Goal: Task Accomplishment & Management: Manage account settings

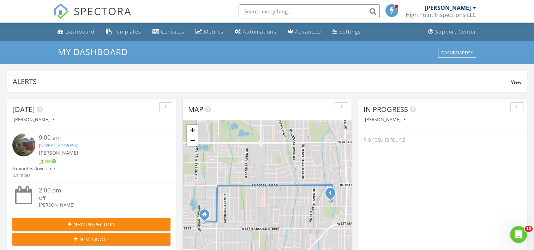
scroll to position [653, 545]
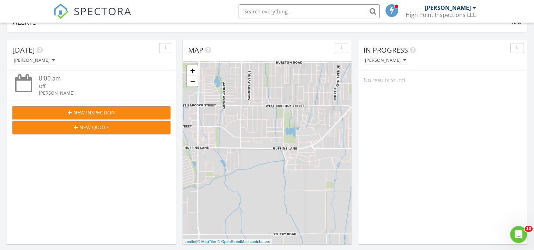
scroll to position [58, 0]
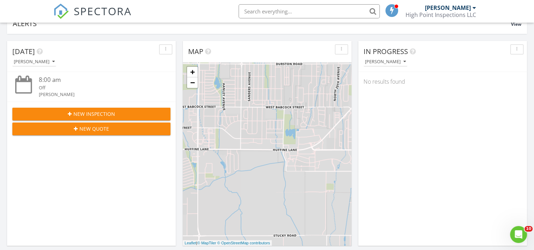
click at [96, 127] on span "New Quote" at bounding box center [94, 128] width 30 height 7
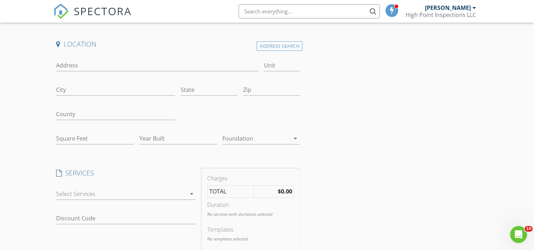
scroll to position [43, 0]
click at [93, 192] on div at bounding box center [121, 192] width 130 height 11
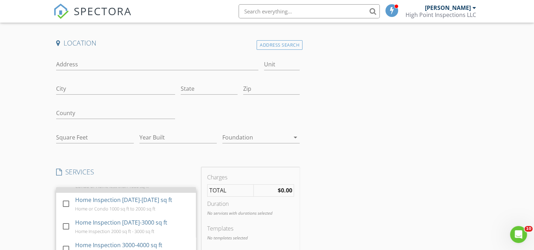
scroll to position [40, 0]
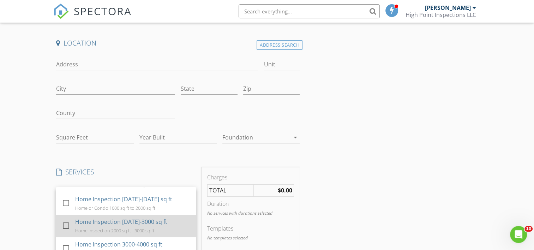
click at [96, 234] on div "Home Inspection [DATE]-3000 sq ft Home Inspection 2000 sq ft - 3000 sq ft" at bounding box center [133, 226] width 115 height 23
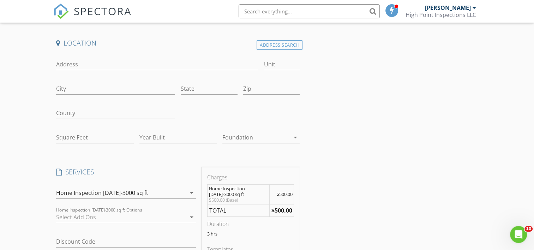
click at [71, 216] on div at bounding box center [121, 216] width 130 height 11
click at [71, 216] on div at bounding box center [66, 219] width 12 height 12
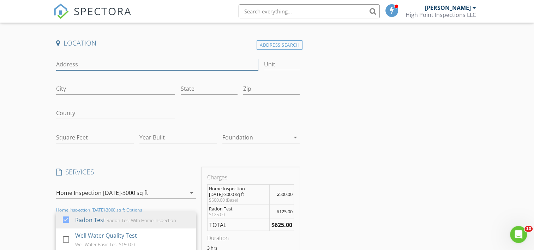
click at [111, 62] on input "Address" at bounding box center [157, 65] width 202 height 12
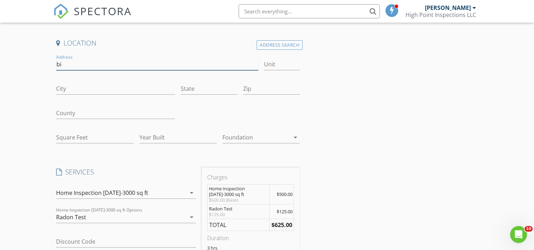
type input "b"
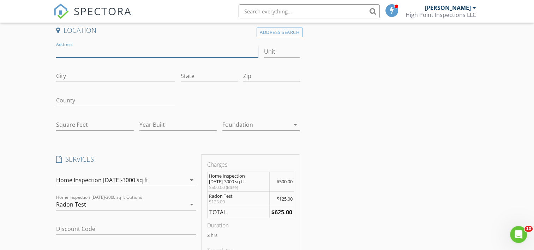
scroll to position [0, 0]
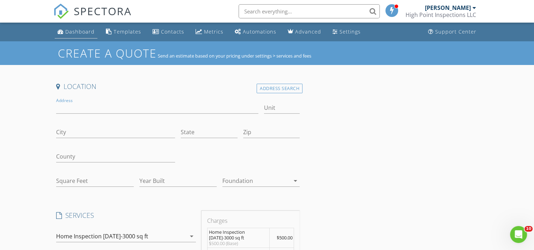
click at [72, 38] on link "Dashboard" at bounding box center [76, 31] width 43 height 13
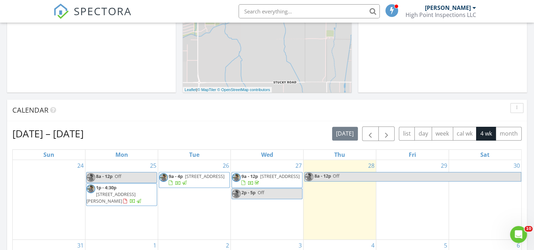
scroll to position [219, 0]
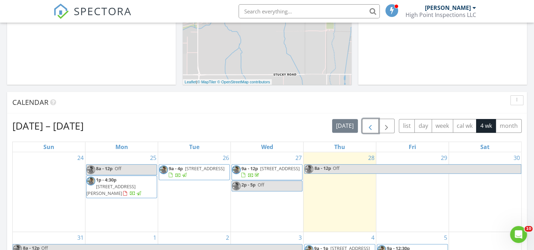
click at [369, 128] on span "button" at bounding box center [370, 126] width 8 height 8
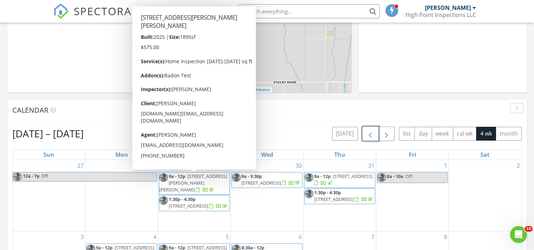
scroll to position [211, 0]
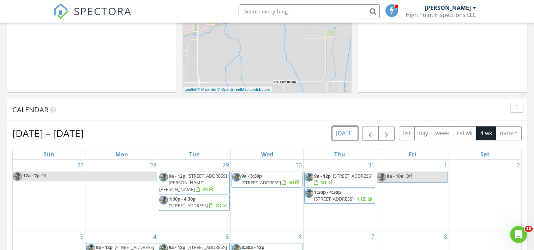
click at [347, 134] on button "today" at bounding box center [345, 133] width 26 height 14
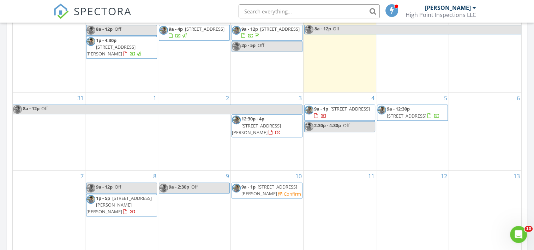
scroll to position [361, 0]
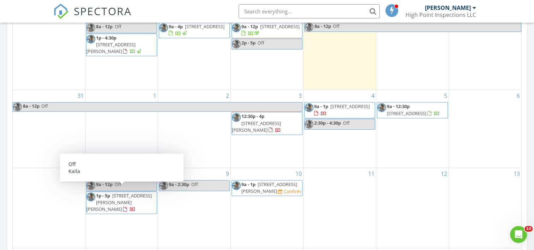
click at [107, 185] on span "9a - 12p" at bounding box center [104, 184] width 17 height 6
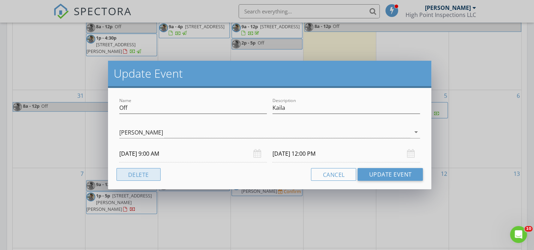
click at [135, 175] on button "Delete" at bounding box center [138, 174] width 44 height 13
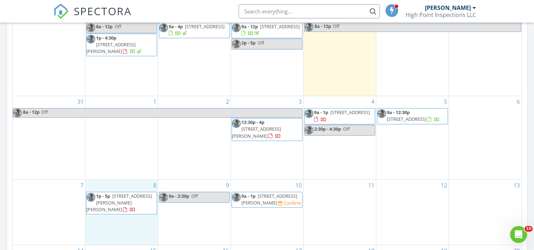
click at [107, 214] on div "8 1p - 5p 258 Stafford Ave, Bozeman 59718" at bounding box center [121, 212] width 72 height 65
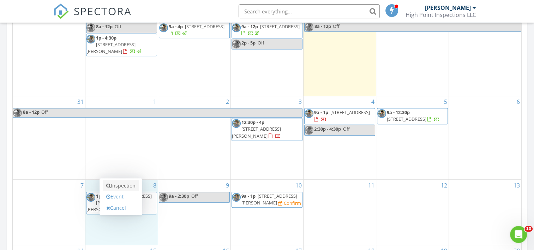
click at [119, 185] on link "Inspection" at bounding box center [121, 185] width 36 height 11
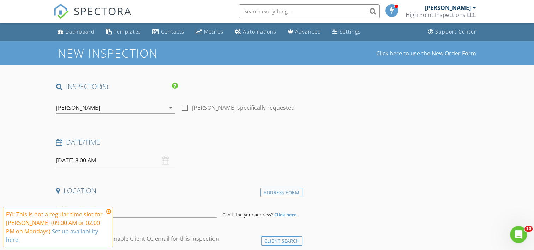
click at [122, 166] on input "09/08/2025 8:00 AM" at bounding box center [115, 160] width 119 height 17
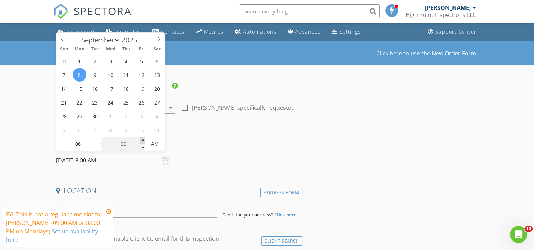
type input "05"
type input "09/08/2025 8:05 AM"
click at [141, 140] on span at bounding box center [142, 140] width 5 height 7
type input "10"
type input "09/08/2025 8:10 AM"
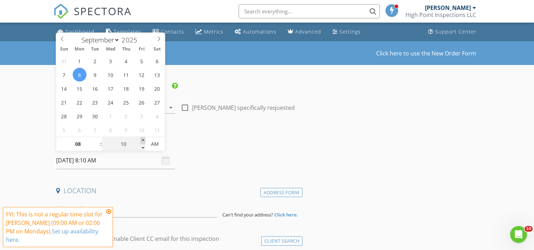
click at [141, 140] on span at bounding box center [142, 140] width 5 height 7
type input "15"
type input "09/08/2025 8:15 AM"
click at [141, 140] on span at bounding box center [142, 140] width 5 height 7
type input "20"
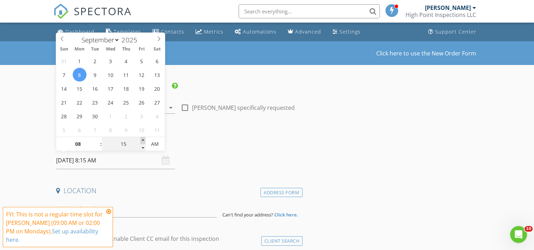
type input "09/08/2025 8:20 AM"
click at [141, 140] on span at bounding box center [142, 140] width 5 height 7
type input "25"
type input "09/08/2025 8:25 AM"
click at [141, 140] on span at bounding box center [142, 140] width 5 height 7
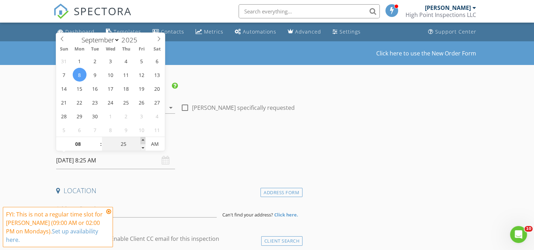
type input "30"
type input "09/08/2025 8:30 AM"
click at [141, 140] on span at bounding box center [142, 140] width 5 height 7
click at [110, 212] on icon at bounding box center [108, 212] width 5 height 6
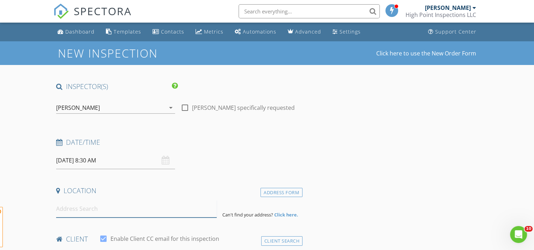
click at [94, 212] on input at bounding box center [136, 208] width 161 height 17
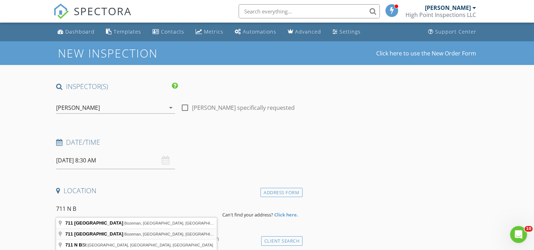
type input "711 North Bozeman Avenue, Bozeman, MT, USA"
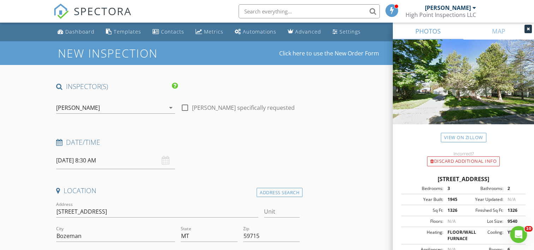
scroll to position [119, 0]
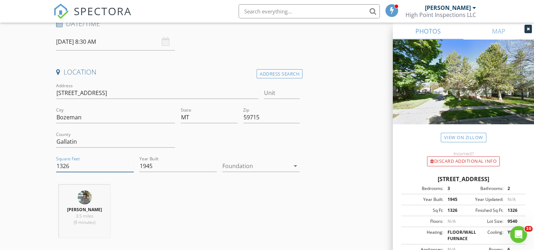
click at [72, 161] on input "1326" at bounding box center [94, 166] width 77 height 12
type input "1"
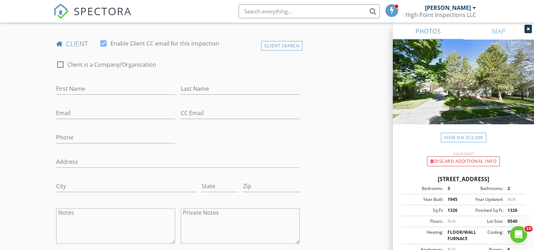
scroll to position [340, 0]
type input "1768"
click at [79, 86] on input "First Name" at bounding box center [115, 88] width 119 height 12
type input "Peter"
paste input "pcshaida@gmail.com"
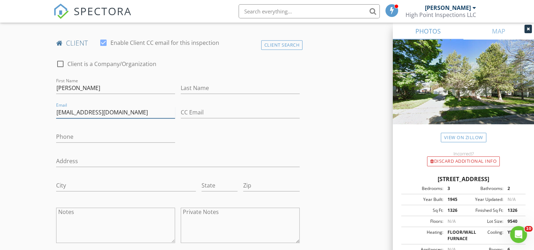
type input "pcshaida@gmail.com"
click at [199, 86] on input "Last Name" at bounding box center [240, 88] width 119 height 12
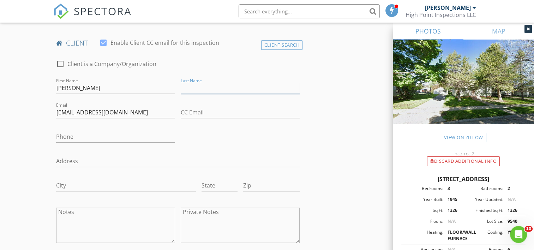
paste input "Shaida"
type input "Shaida"
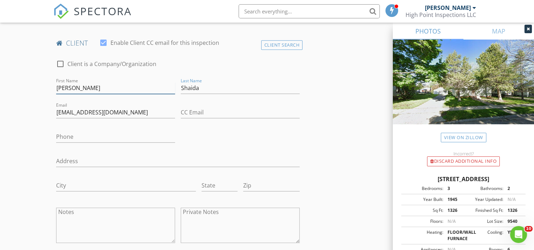
click at [97, 86] on input "Peter" at bounding box center [115, 88] width 119 height 12
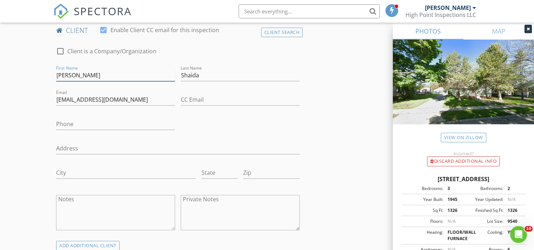
scroll to position [353, 0]
type input "Peter"
click at [103, 128] on input "Phone" at bounding box center [115, 124] width 119 height 12
paste input "646-543-5505"
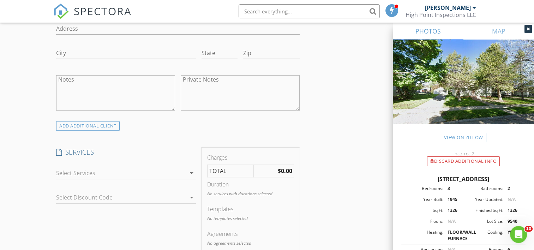
scroll to position [473, 0]
type input "646-543-5505"
click at [97, 175] on div at bounding box center [121, 172] width 130 height 11
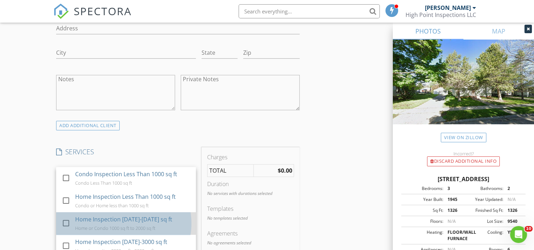
click at [97, 218] on div "Home Inspection 1000-2000 sq ft" at bounding box center [124, 219] width 97 height 8
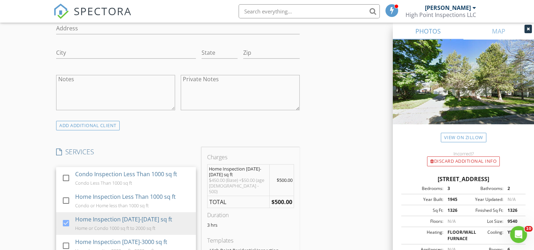
click at [36, 193] on div "New Inspection Click here to use the New Order Form INSPECTOR(S) check_box Grah…" at bounding box center [267, 243] width 534 height 1350
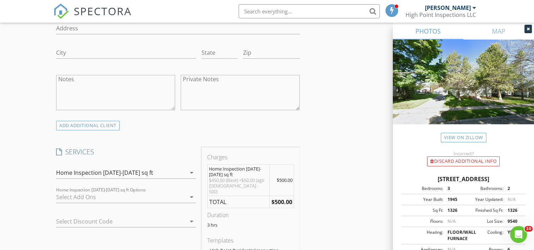
click at [59, 199] on div at bounding box center [121, 196] width 130 height 11
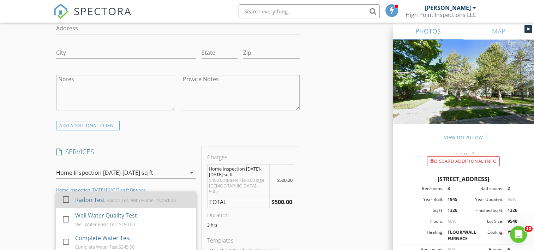
click at [64, 204] on div at bounding box center [67, 206] width 11 height 4
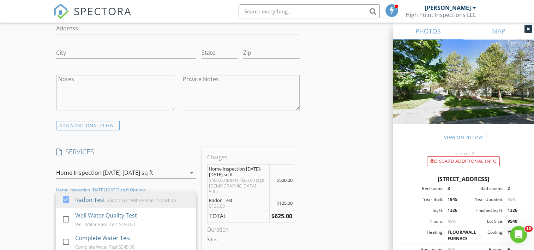
click at [26, 203] on div "New Inspection Click here to use the New Order Form INSPECTOR(S) check_box Grah…" at bounding box center [267, 253] width 534 height 1370
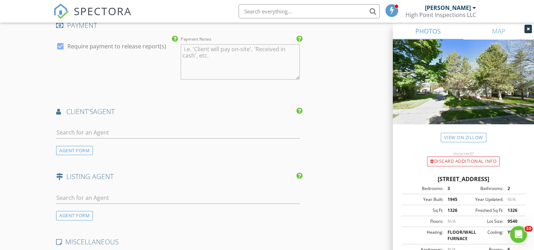
scroll to position [834, 0]
click at [130, 126] on input "text" at bounding box center [177, 132] width 243 height 12
type input "Kaila"
click at [116, 141] on div "Kaila Hart" at bounding box center [99, 145] width 47 height 8
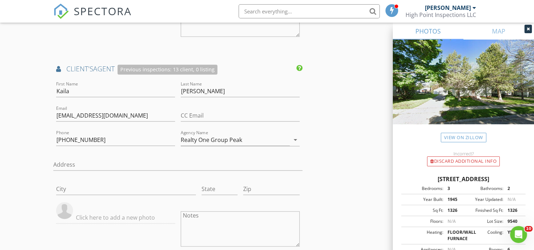
scroll to position [876, 0]
click at [195, 110] on input "CC Email" at bounding box center [240, 116] width 119 height 12
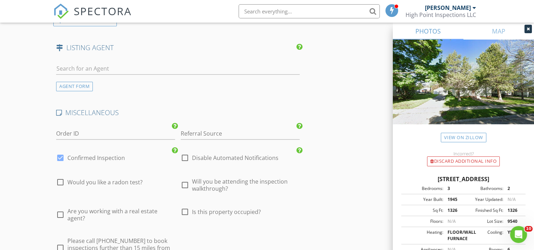
scroll to position [1178, 0]
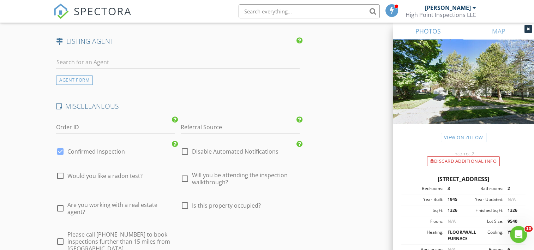
click at [183, 145] on div at bounding box center [185, 151] width 12 height 12
checkbox input "true"
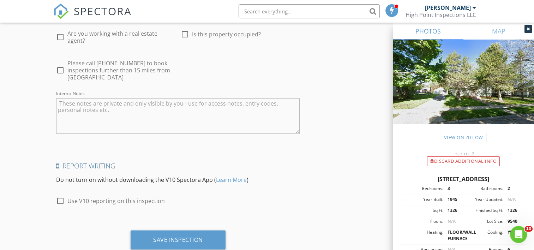
scroll to position [1363, 0]
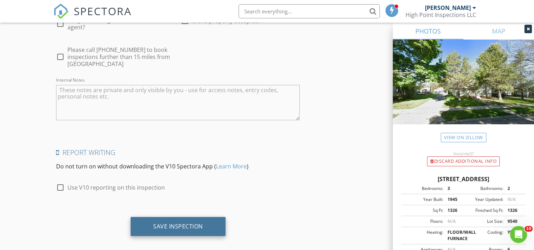
click at [178, 223] on div "Save Inspection" at bounding box center [178, 226] width 50 height 7
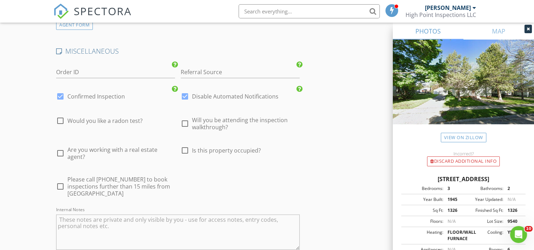
scroll to position [1206, 0]
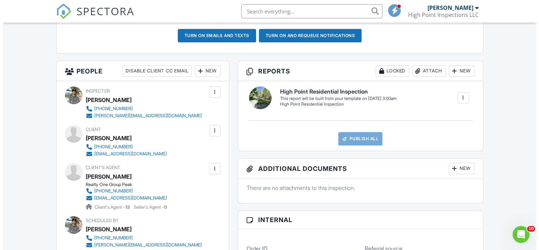
scroll to position [236, 0]
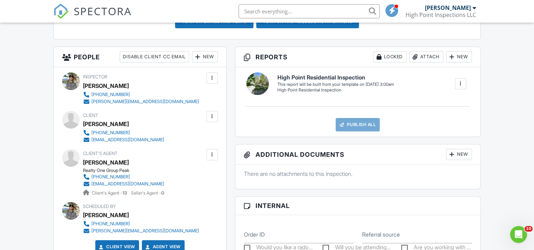
click at [211, 120] on div at bounding box center [211, 116] width 11 height 11
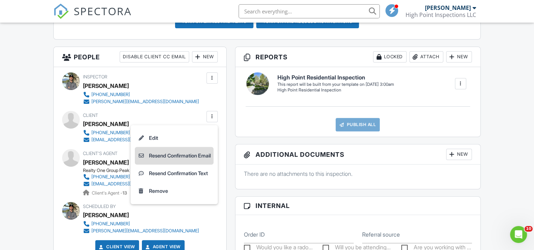
click at [204, 159] on li "Resend Confirmation Email" at bounding box center [174, 156] width 79 height 18
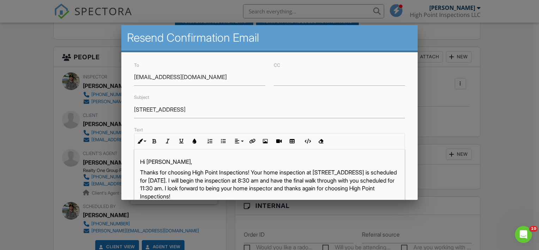
click at [161, 159] on p "Hi Peter," at bounding box center [269, 162] width 259 height 8
click at [504, 128] on div at bounding box center [269, 121] width 539 height 312
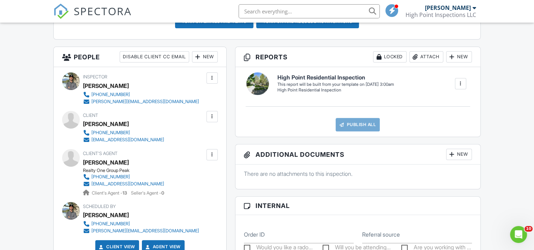
click at [213, 119] on div at bounding box center [212, 116] width 7 height 7
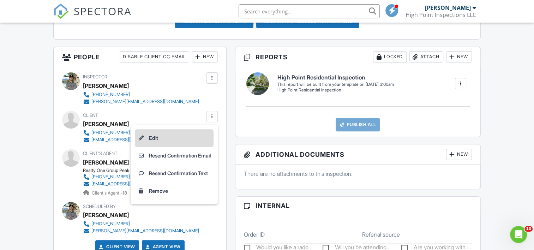
click at [195, 135] on li "Edit" at bounding box center [174, 138] width 79 height 18
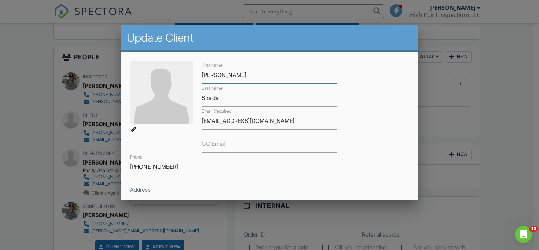
click at [235, 77] on input "Peter" at bounding box center [269, 74] width 135 height 17
type input "[PERSON_NAME]"
click at [317, 163] on div "First name Peter Christopher Last name Shaida Email (required) pcshaida@gmail.c…" at bounding box center [270, 141] width 288 height 161
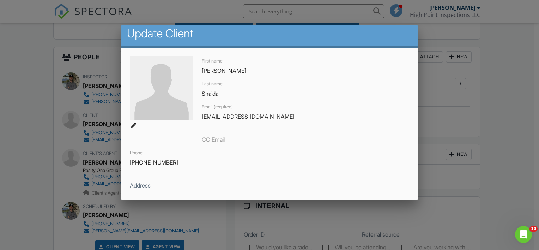
scroll to position [147, 0]
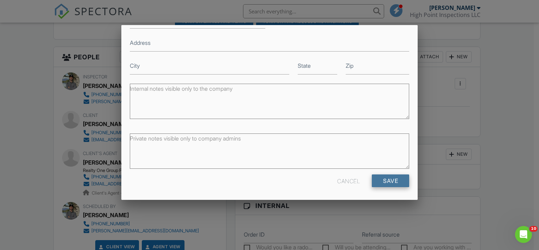
click at [386, 174] on input "Save" at bounding box center [390, 180] width 37 height 13
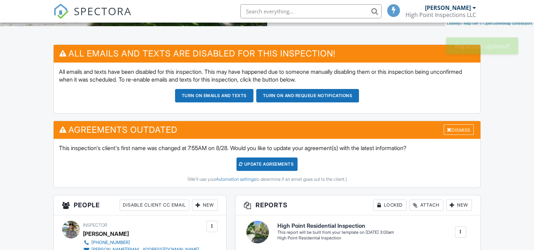
scroll to position [162, 0]
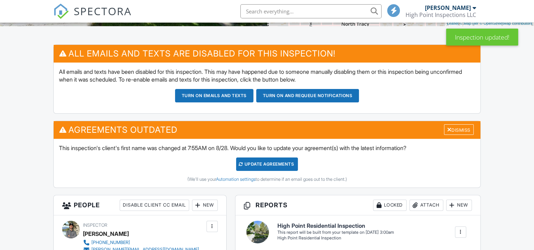
click at [268, 159] on div "Update Agreements" at bounding box center [267, 163] width 62 height 13
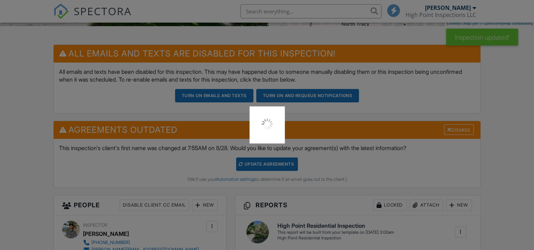
scroll to position [0, 0]
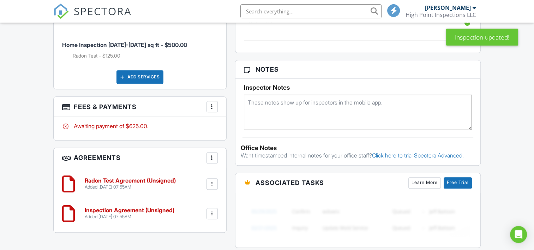
scroll to position [510, 0]
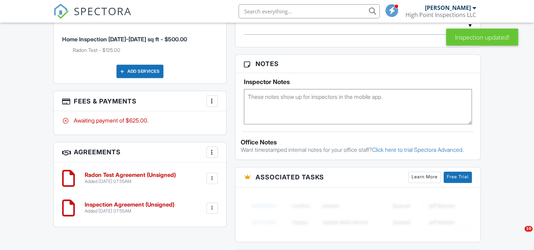
click at [283, 123] on textarea at bounding box center [358, 106] width 228 height 35
type textarea "G"
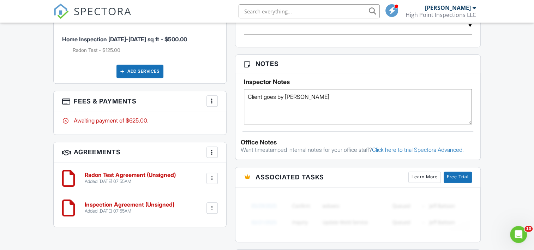
click at [334, 124] on textarea "Client goes by [PERSON_NAME]" at bounding box center [358, 106] width 228 height 35
type textarea "Client goes by [PERSON_NAME]"
click at [321, 66] on h3 "Notes" at bounding box center [357, 64] width 245 height 18
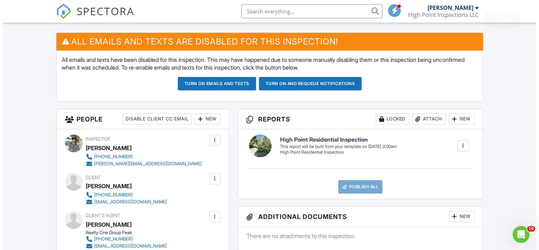
scroll to position [174, 0]
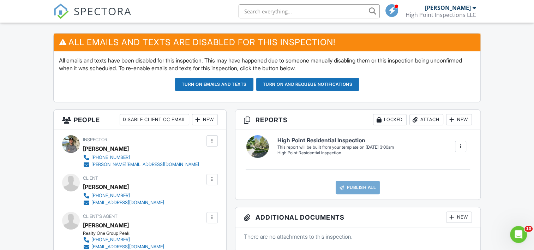
click at [213, 181] on div at bounding box center [212, 179] width 7 height 7
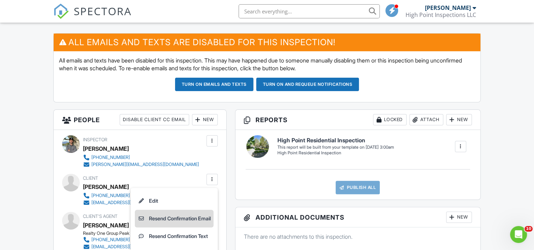
click at [195, 220] on li "Resend Confirmation Email" at bounding box center [174, 219] width 79 height 18
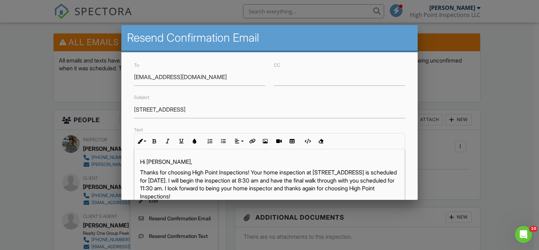
click at [193, 161] on p "Hi [PERSON_NAME]," at bounding box center [269, 162] width 259 height 8
click at [315, 174] on p "Thanks for choosing High Point Inspections! Your home inspection at [STREET_ADD…" at bounding box center [269, 184] width 259 height 32
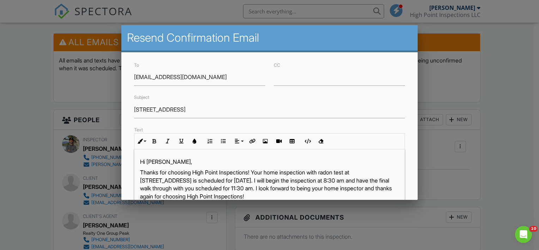
click at [223, 180] on p "Thanks for choosing High Point Inspections! Your home inspection with radon tes…" at bounding box center [269, 184] width 259 height 32
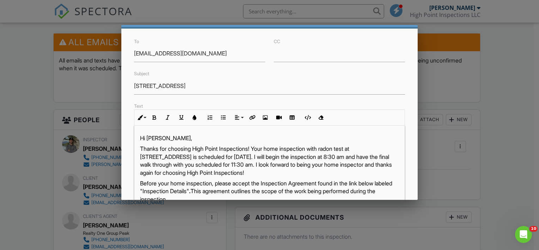
click at [375, 155] on p "Thanks for choosing High Point Inspections! Your home inspection with radon tes…" at bounding box center [269, 161] width 259 height 32
click at [248, 165] on p "Thanks for choosing High Point Inspections! Your home inspection with radon tes…" at bounding box center [269, 161] width 259 height 32
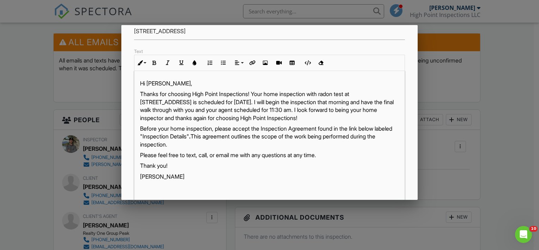
scroll to position [171, 0]
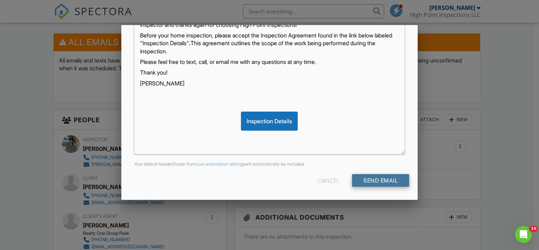
click at [354, 183] on input "Send Email" at bounding box center [380, 180] width 57 height 13
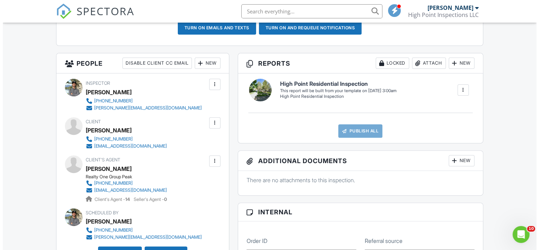
scroll to position [230, 0]
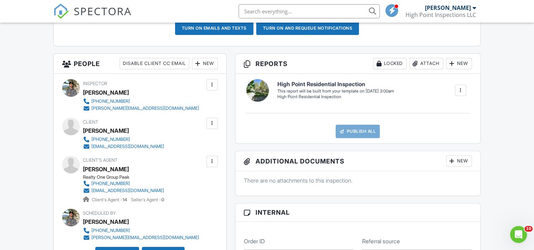
click at [212, 163] on div at bounding box center [212, 161] width 7 height 7
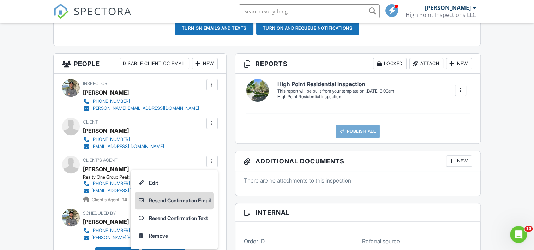
click at [199, 205] on li "Resend Confirmation Email" at bounding box center [174, 201] width 79 height 18
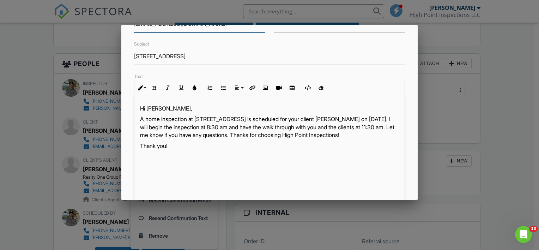
scroll to position [54, 0]
click at [188, 116] on p "A home inspection at [STREET_ADDRESS] is scheduled for your client [PERSON_NAME…" at bounding box center [269, 127] width 259 height 24
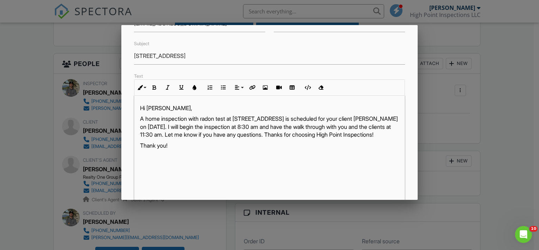
click at [172, 125] on p "A home inspection with radon test at [STREET_ADDRESS] is scheduled for your cli…" at bounding box center [269, 127] width 259 height 24
click at [380, 117] on p "A home inspection with radon test at 711 N Bozeman Ave is scheduled for your cl…" at bounding box center [269, 127] width 259 height 24
click at [168, 125] on p "A home inspection with radon test at 711 N Bozeman Ave is scheduled for your cl…" at bounding box center [269, 127] width 259 height 24
click at [259, 136] on p "A home inspection with radon test at 711 N Bozeman Ave is scheduled for your cl…" at bounding box center [269, 127] width 259 height 24
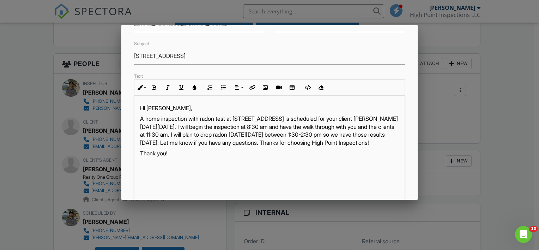
scroll to position [171, 0]
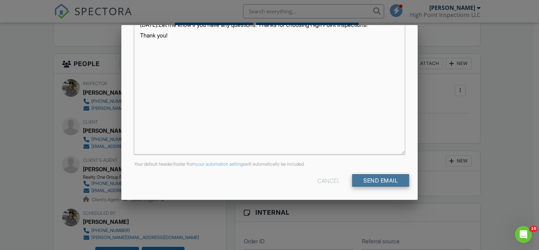
click at [360, 177] on input "Send Email" at bounding box center [380, 180] width 57 height 13
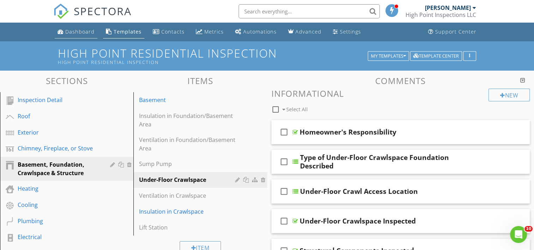
click at [71, 32] on div "Dashboard" at bounding box center [79, 31] width 29 height 7
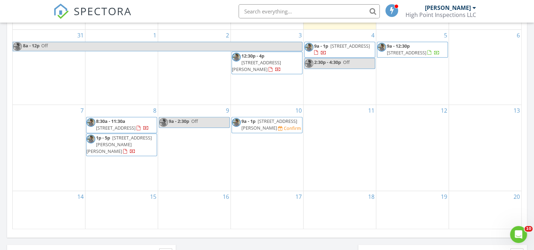
scroll to position [454, 0]
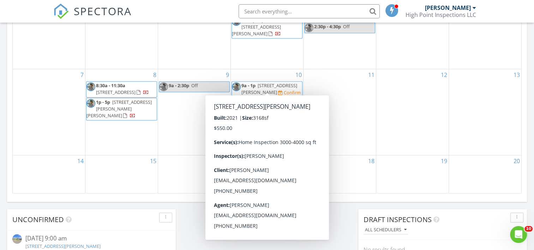
click at [249, 91] on span "9a - 1p 1602 Wyatt Earp Ct, Belgrade 59714 Confirm" at bounding box center [267, 89] width 70 height 14
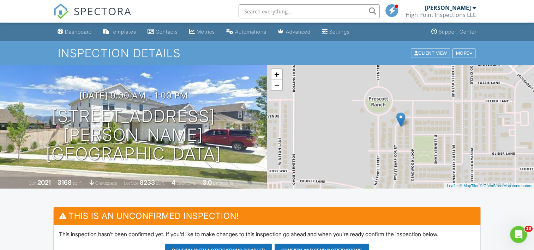
click at [287, 11] on input "text" at bounding box center [309, 11] width 141 height 14
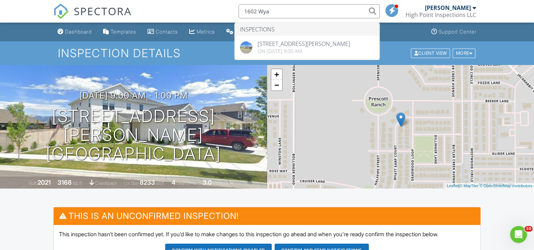
type input "1602 Wya"
click at [220, 8] on div "SPECTORA 1602 Wya Inspections 1602 Wyatt Earp Ct, Belgrade, MT 59714 On 09/10/2…" at bounding box center [266, 11] width 427 height 23
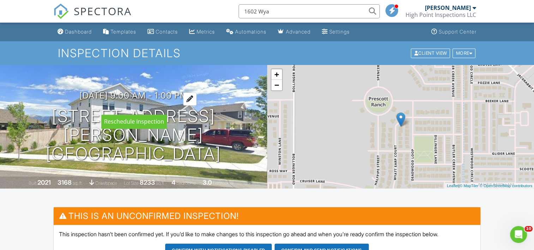
click at [146, 100] on h3 "09/10/2025 9:00 am - 1:00 pm" at bounding box center [133, 96] width 108 height 10
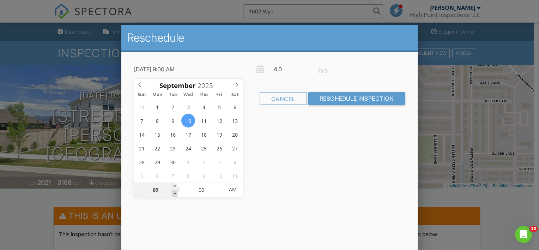
type input "09/10/2025 8:00 AM"
type input "08"
click at [177, 194] on span at bounding box center [175, 193] width 5 height 7
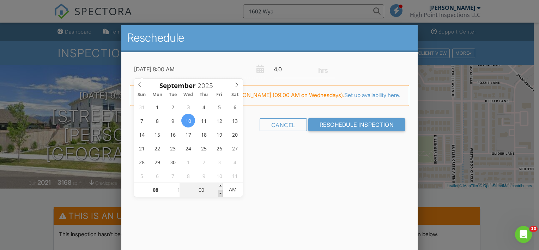
type input "09/10/2025 7:55 AM"
type input "07"
type input "55"
click at [220, 195] on span at bounding box center [220, 193] width 5 height 7
type input "09/10/2025 7:50 AM"
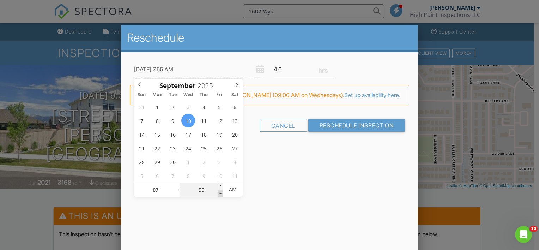
type input "50"
click at [220, 195] on span at bounding box center [220, 193] width 5 height 7
type input "09/10/2025 7:45 AM"
type input "45"
click at [220, 195] on span at bounding box center [220, 193] width 5 height 7
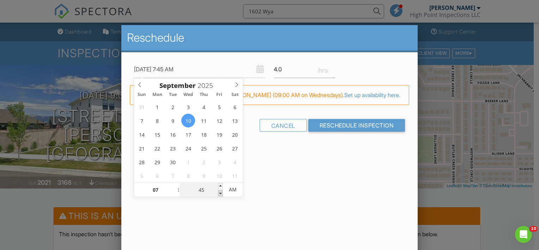
type input "09/10/2025 7:40 AM"
type input "40"
click at [220, 195] on span at bounding box center [220, 193] width 5 height 7
type input "09/10/2025 7:35 AM"
type input "35"
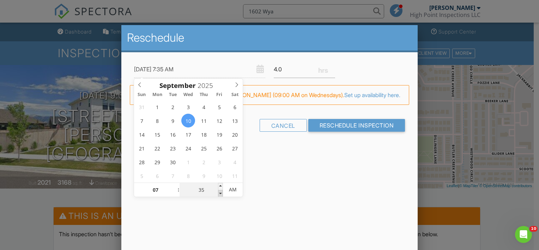
click at [220, 195] on span at bounding box center [220, 193] width 5 height 7
type input "09/10/2025 7:30 AM"
type input "30"
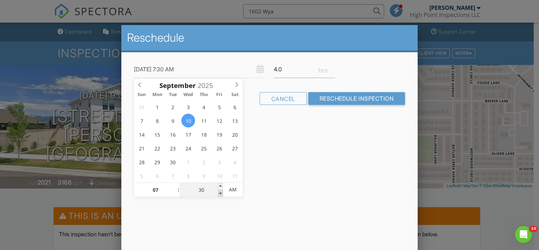
click at [220, 195] on span at bounding box center [220, 193] width 5 height 7
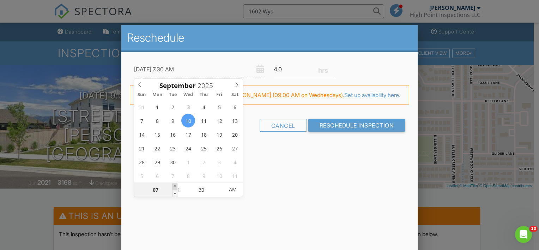
type input "09/10/2025 8:30 AM"
type input "08"
click at [176, 184] on span at bounding box center [175, 186] width 5 height 7
click at [332, 71] on input "3.75" at bounding box center [304, 69] width 61 height 17
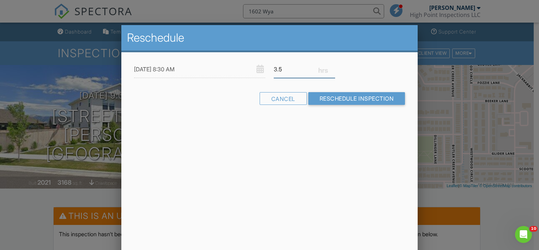
type input "3.5"
click at [332, 71] on input "3.5" at bounding box center [304, 69] width 61 height 17
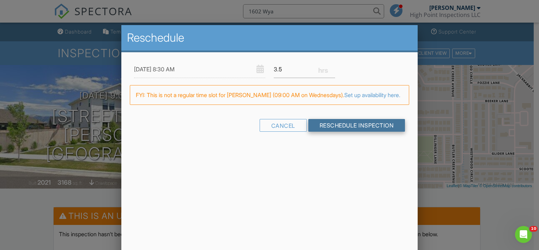
click at [331, 132] on input "Reschedule Inspection" at bounding box center [356, 125] width 97 height 13
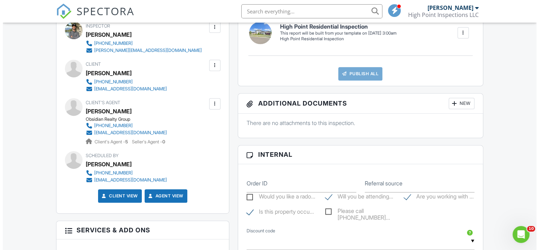
scroll to position [284, 0]
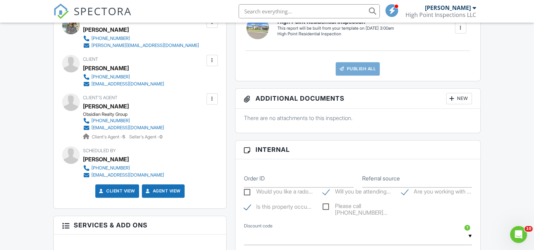
click at [210, 100] on div at bounding box center [212, 98] width 7 height 7
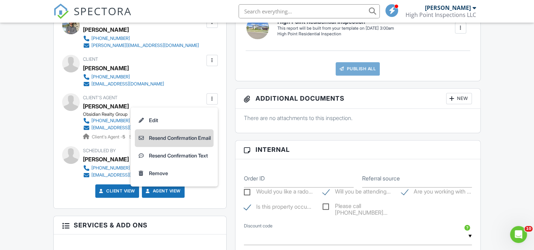
click at [200, 139] on li "Resend Confirmation Email" at bounding box center [174, 138] width 79 height 18
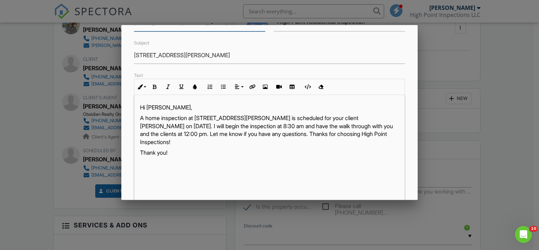
scroll to position [56, 0]
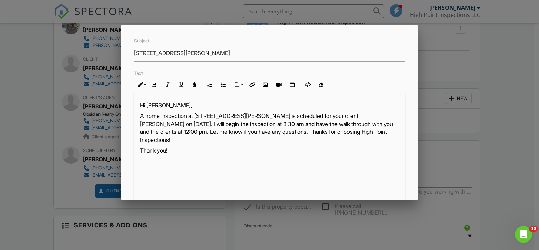
click at [191, 133] on p "A home inspection at [STREET_ADDRESS][PERSON_NAME] is scheduled for your client…" at bounding box center [269, 128] width 259 height 32
click at [141, 119] on p "A home inspection at 1602 Wyatt Earp Ct is scheduled for your client Alyssa Dyk…" at bounding box center [269, 128] width 259 height 32
click at [369, 115] on p "A home inspection at 1602 Wyatt Earp Ct is scheduled for your client Alyssa Dyk…" at bounding box center [269, 128] width 259 height 32
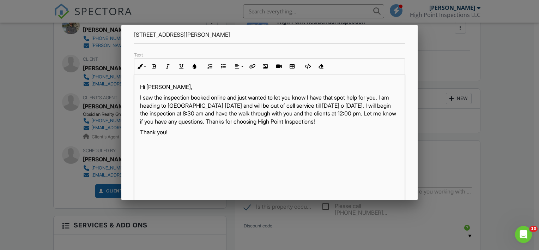
scroll to position [83, 0]
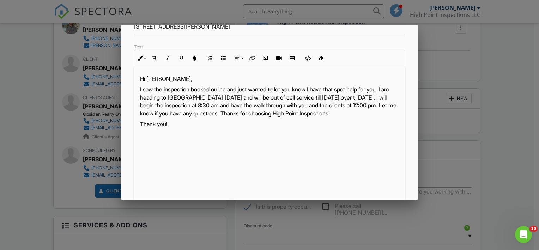
click at [230, 95] on p "I saw the inspection booked online and just wanted to let you know I have that …" at bounding box center [269, 101] width 259 height 32
click at [155, 103] on p "I saw the inspection booked online and just wanted to let you know I have that …" at bounding box center [269, 101] width 259 height 32
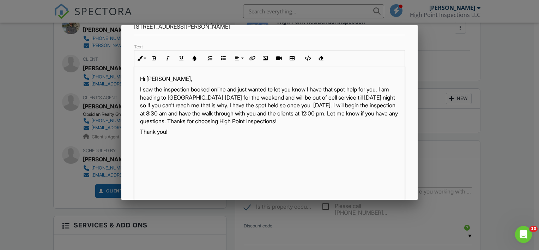
scroll to position [91, 0]
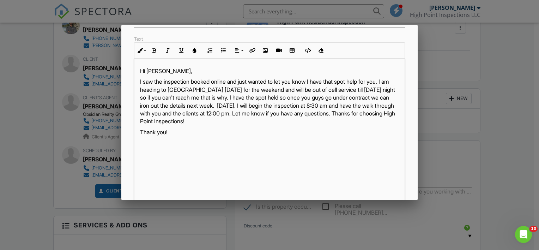
click at [372, 82] on p "I saw the inspection booked online and just wanted to let you know I have that …" at bounding box center [269, 101] width 259 height 47
click at [265, 106] on p "I saw the inspection booked online and just wanted to let you know I have that …" at bounding box center [269, 101] width 259 height 47
click at [165, 114] on p "I saw the inspection booked online and just wanted to let you know I have that …" at bounding box center [269, 101] width 259 height 47
click at [162, 113] on p "I saw the inspection booked online and just wanted to let you know I have that …" at bounding box center [269, 101] width 259 height 47
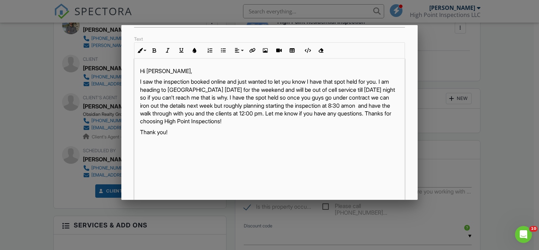
click at [171, 113] on p "I saw the inspection booked online and just wanted to let you know I have that …" at bounding box center [269, 101] width 259 height 47
click at [315, 157] on div "Hi Alyssa, I saw the inspection booked online and just wanted to let you know I…" at bounding box center [269, 147] width 270 height 176
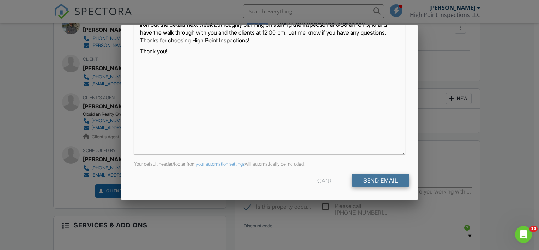
click at [357, 179] on input "Send Email" at bounding box center [380, 180] width 57 height 13
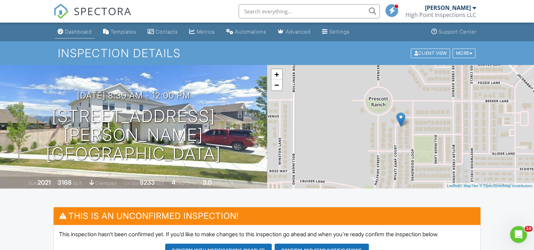
click at [72, 32] on div "Dashboard" at bounding box center [78, 32] width 27 height 6
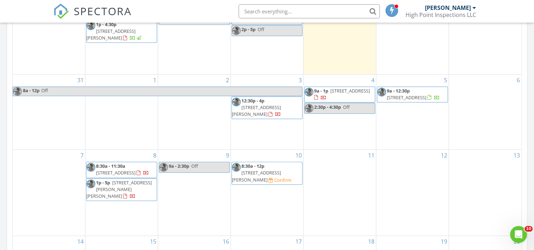
scroll to position [375, 0]
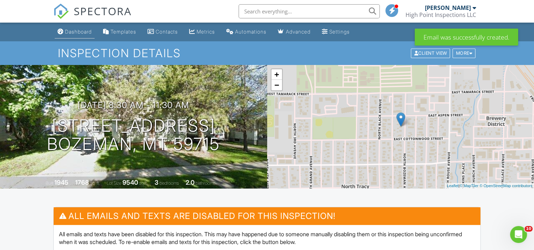
click at [76, 35] on link "Dashboard" at bounding box center [75, 31] width 40 height 13
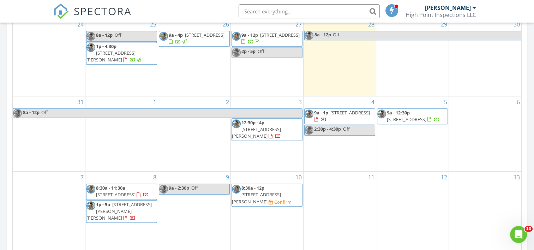
scroll to position [352, 0]
